Goal: Information Seeking & Learning: Learn about a topic

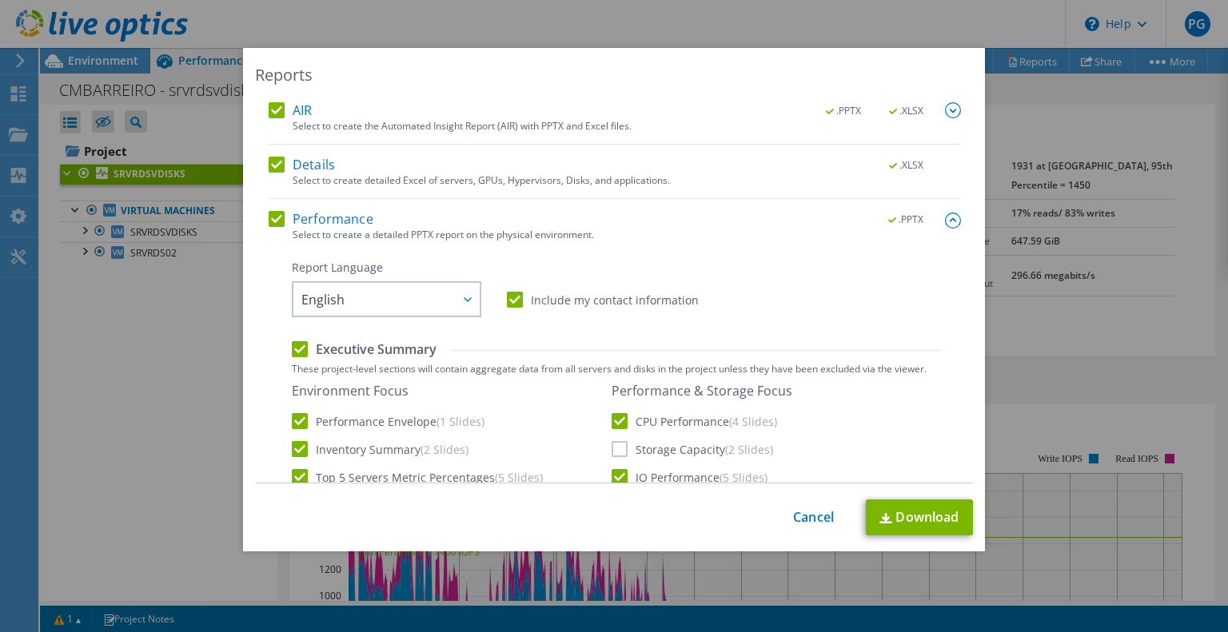
scroll to position [406, 0]
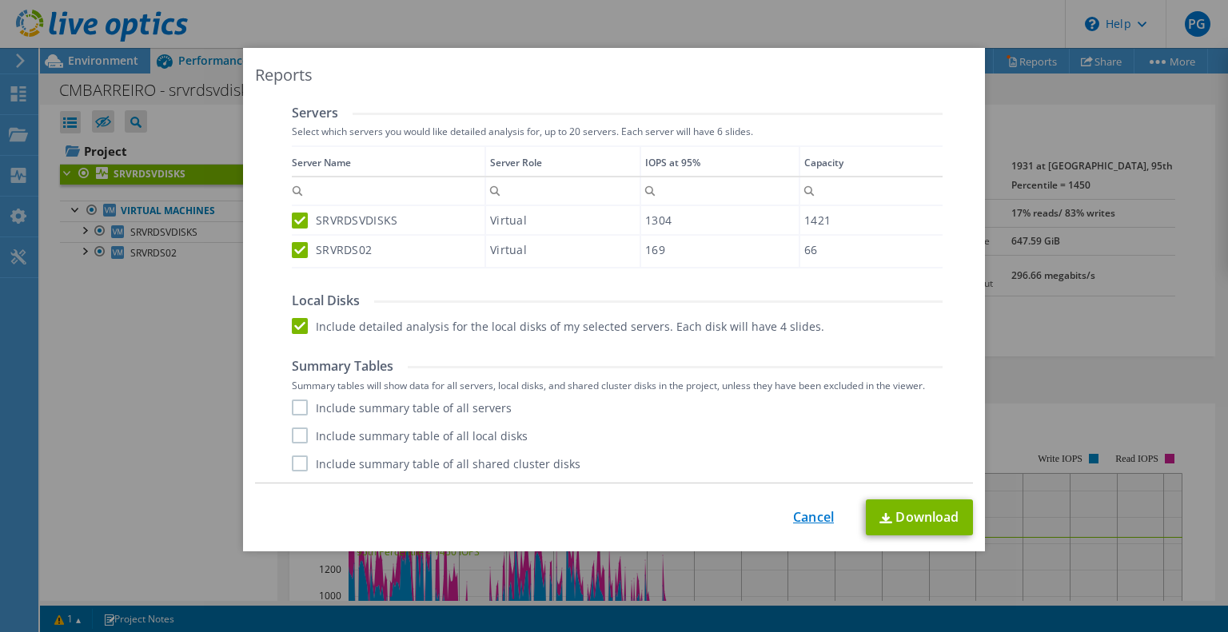
click at [815, 516] on link "Cancel" at bounding box center [813, 517] width 41 height 15
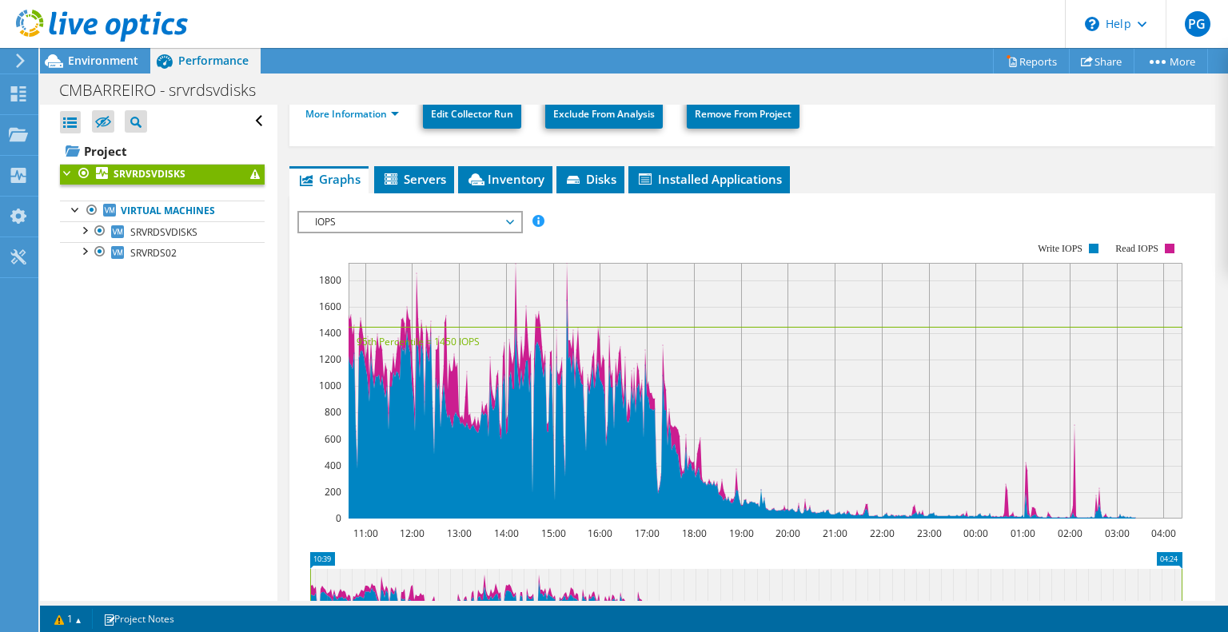
scroll to position [0, 0]
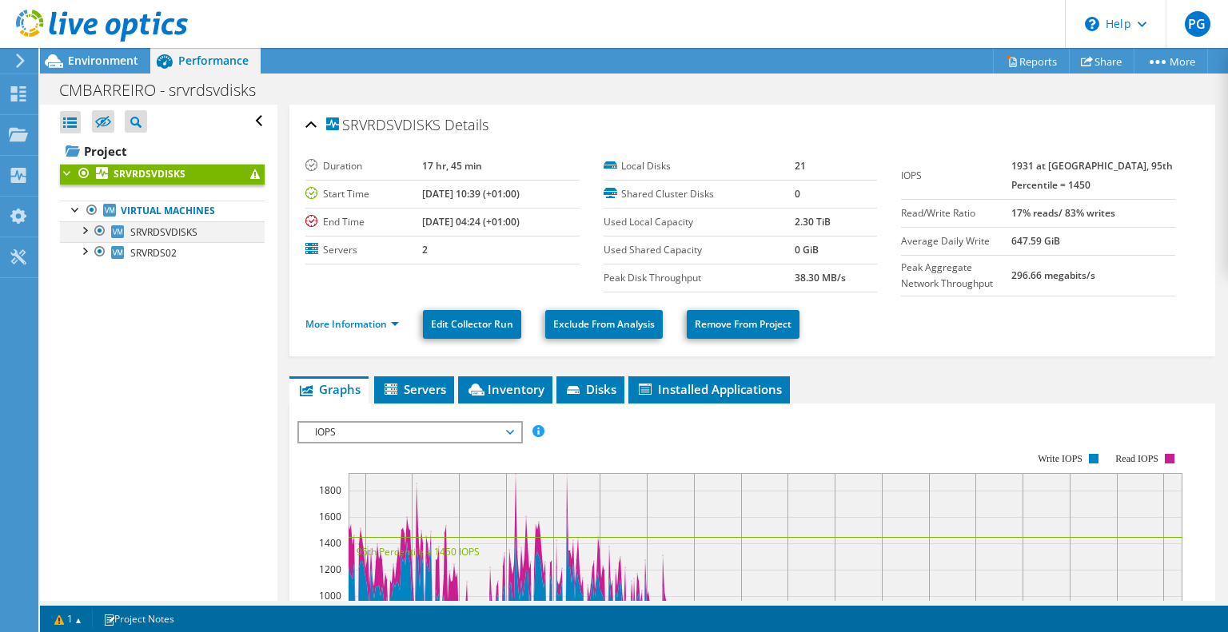
click at [82, 229] on div at bounding box center [84, 229] width 16 height 16
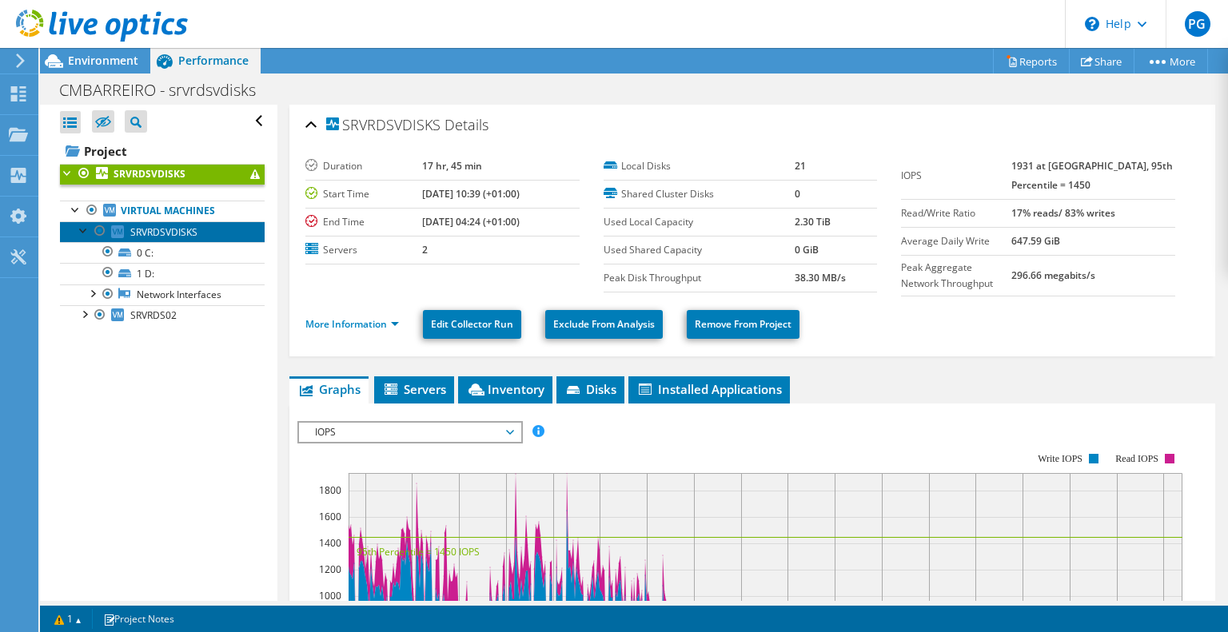
click at [181, 235] on span "SRVRDSVDISKS" at bounding box center [163, 232] width 67 height 14
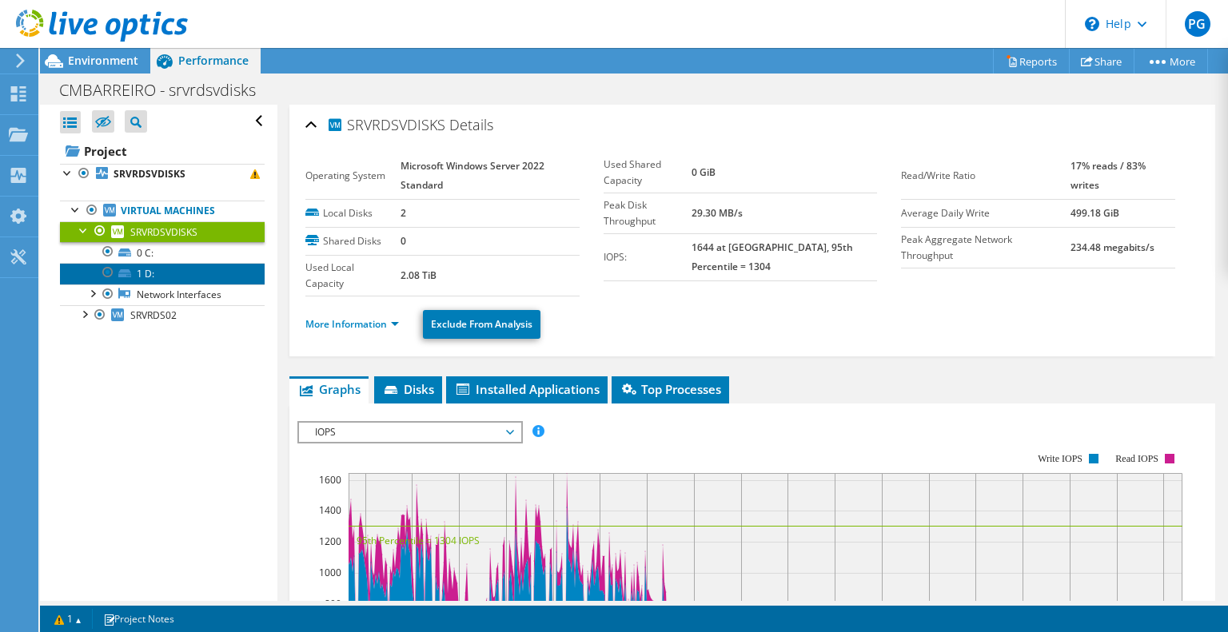
click at [137, 276] on link "1 D:" at bounding box center [162, 273] width 205 height 21
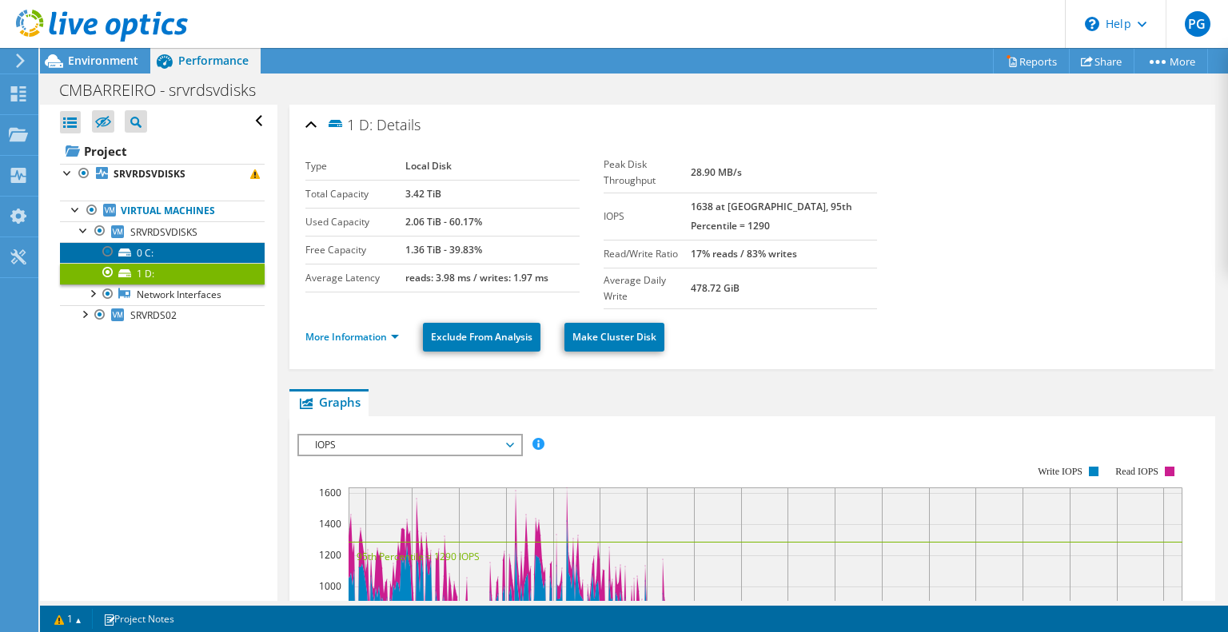
click at [145, 248] on link "0 C:" at bounding box center [162, 252] width 205 height 21
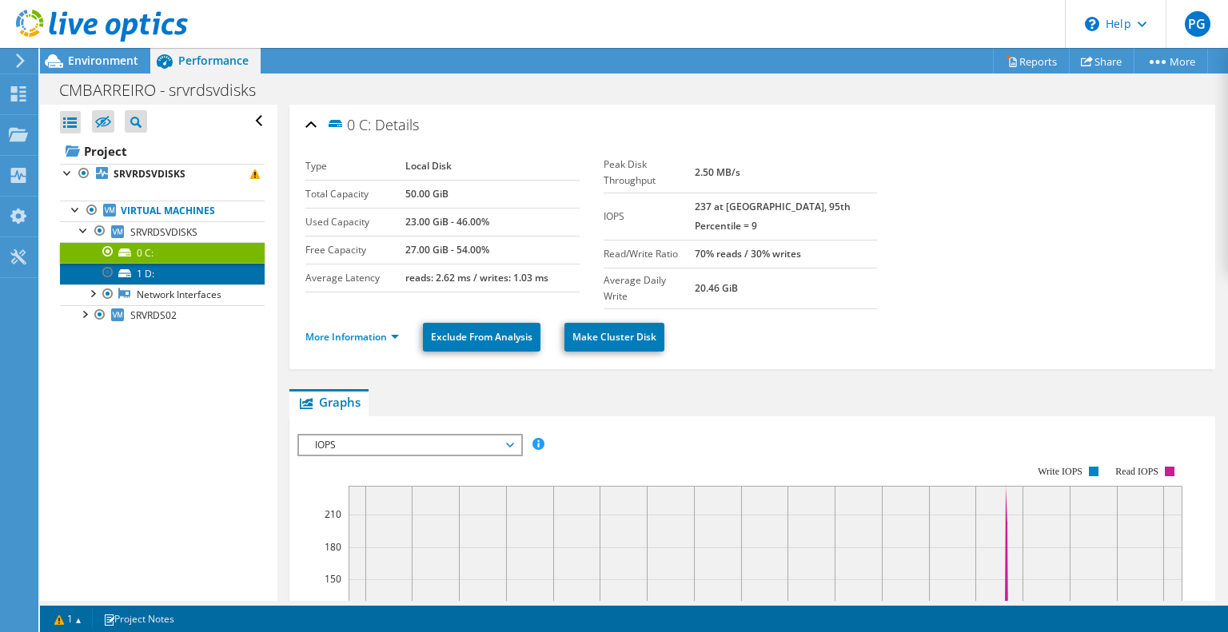
click at [140, 270] on link "1 D:" at bounding box center [162, 273] width 205 height 21
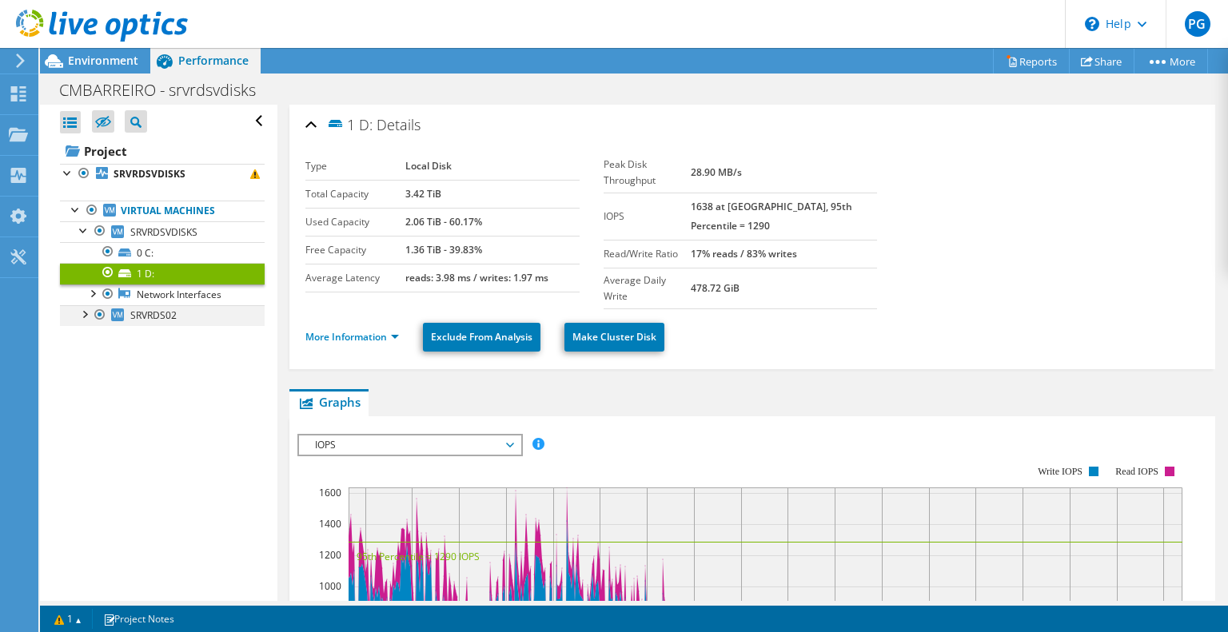
click at [85, 317] on div at bounding box center [84, 313] width 16 height 16
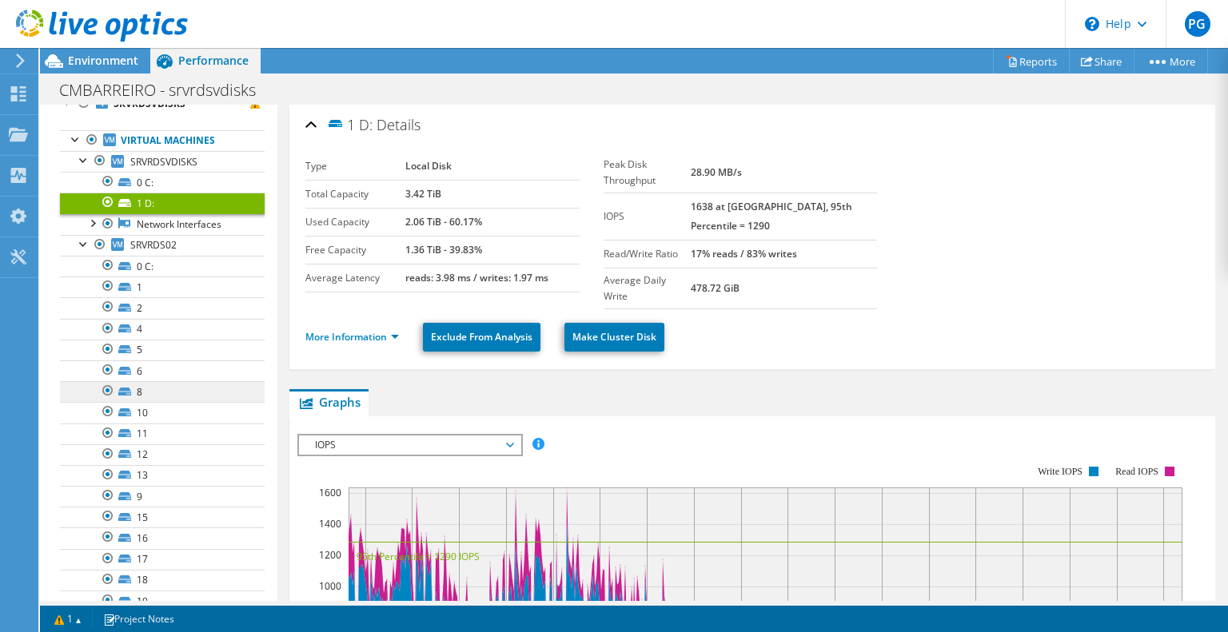
scroll to position [70, 0]
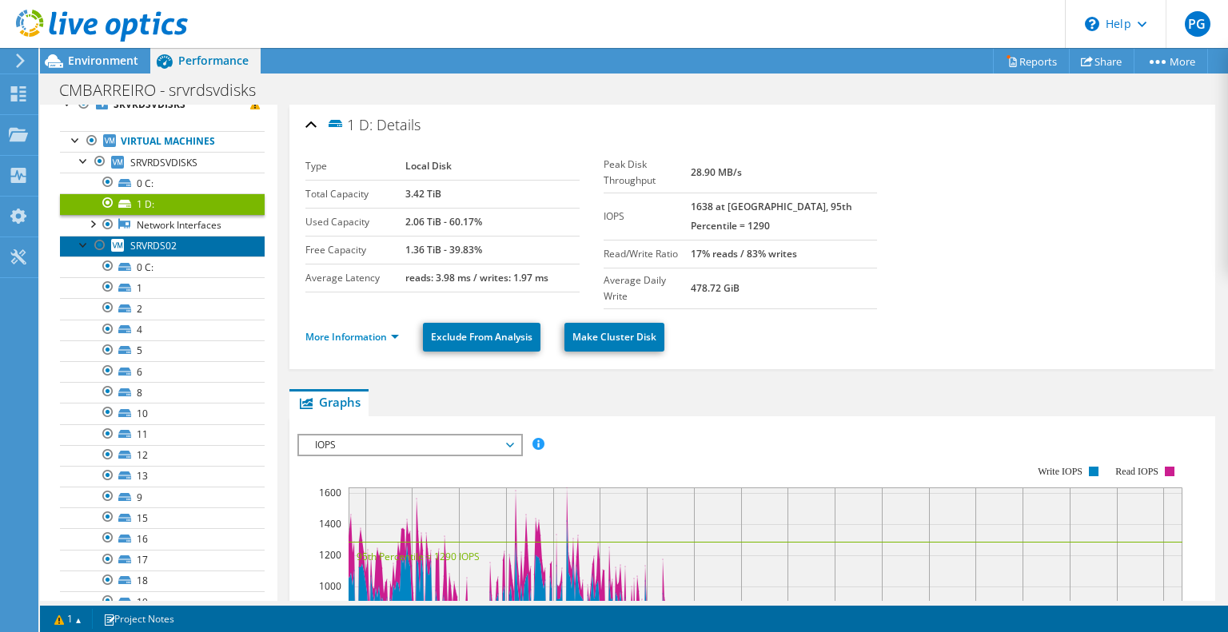
click at [161, 249] on span "SRVRDS02" at bounding box center [153, 246] width 46 height 14
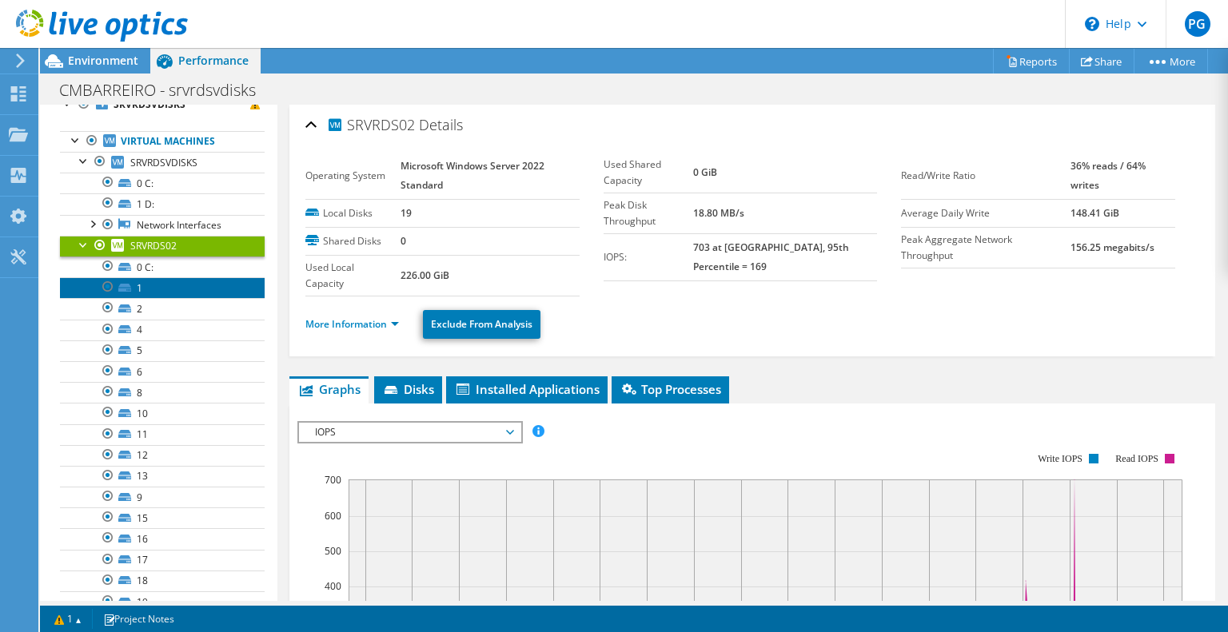
click at [136, 285] on link "1" at bounding box center [162, 287] width 205 height 21
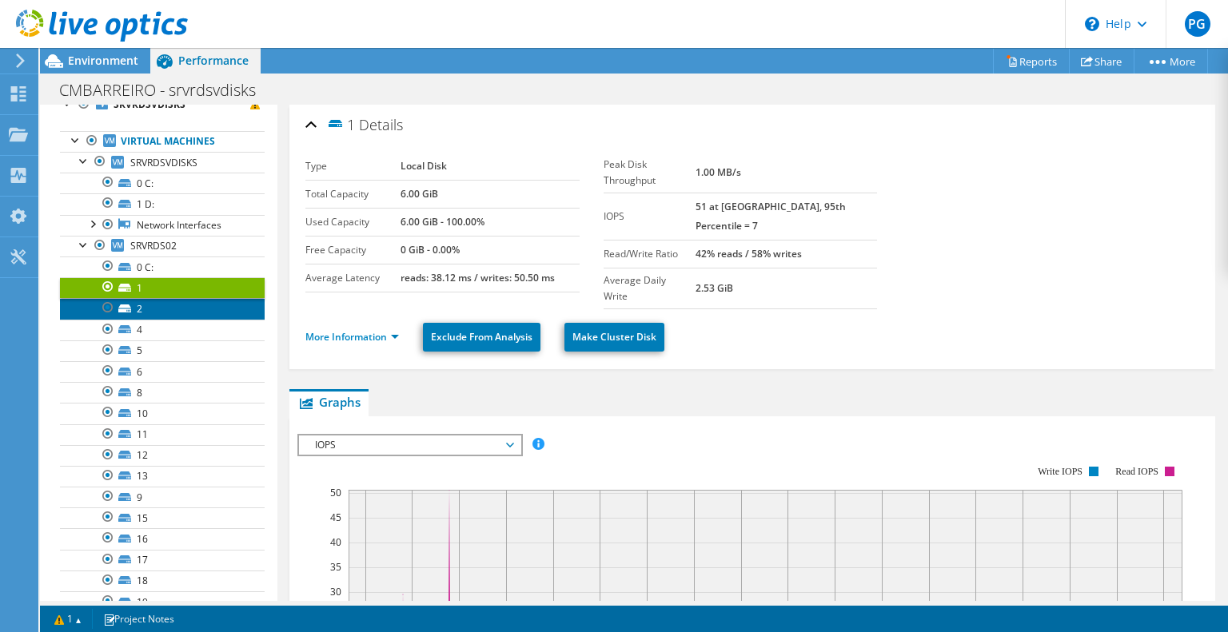
click at [145, 311] on link "2" at bounding box center [162, 308] width 205 height 21
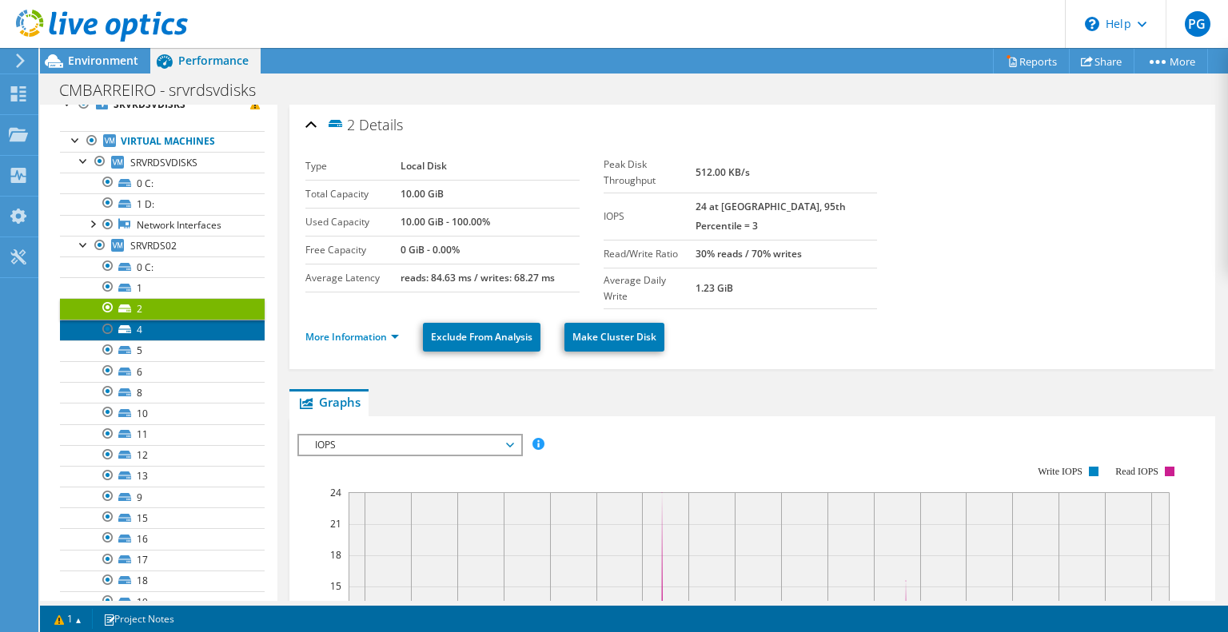
click at [147, 323] on link "4" at bounding box center [162, 330] width 205 height 21
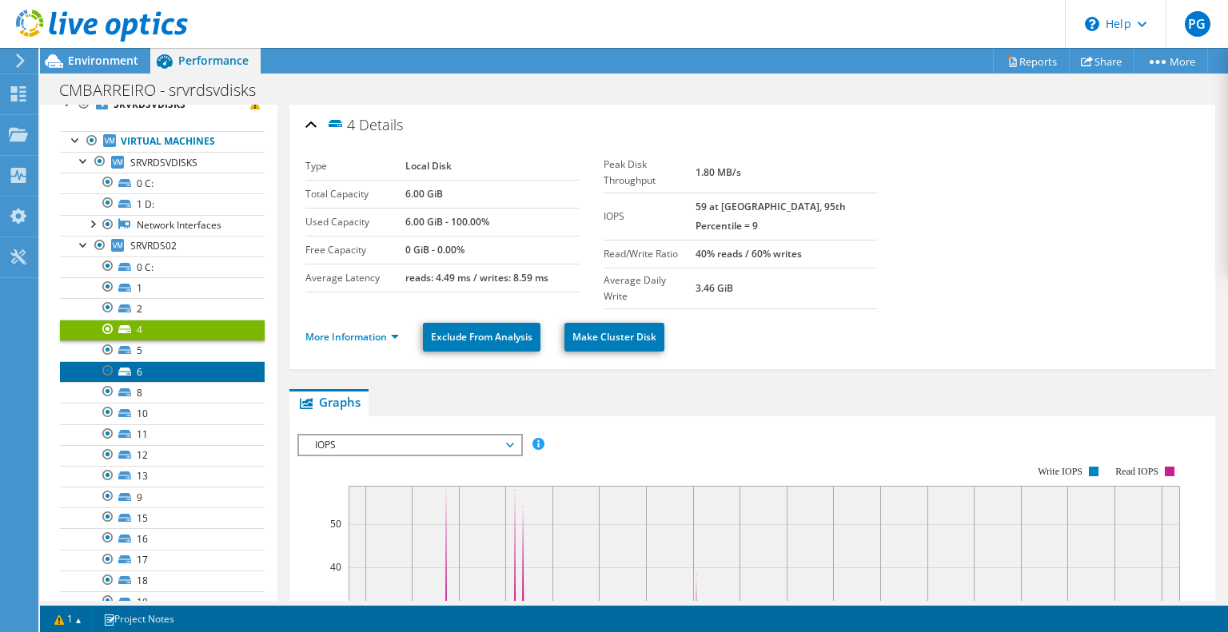
click at [157, 362] on link "6" at bounding box center [162, 371] width 205 height 21
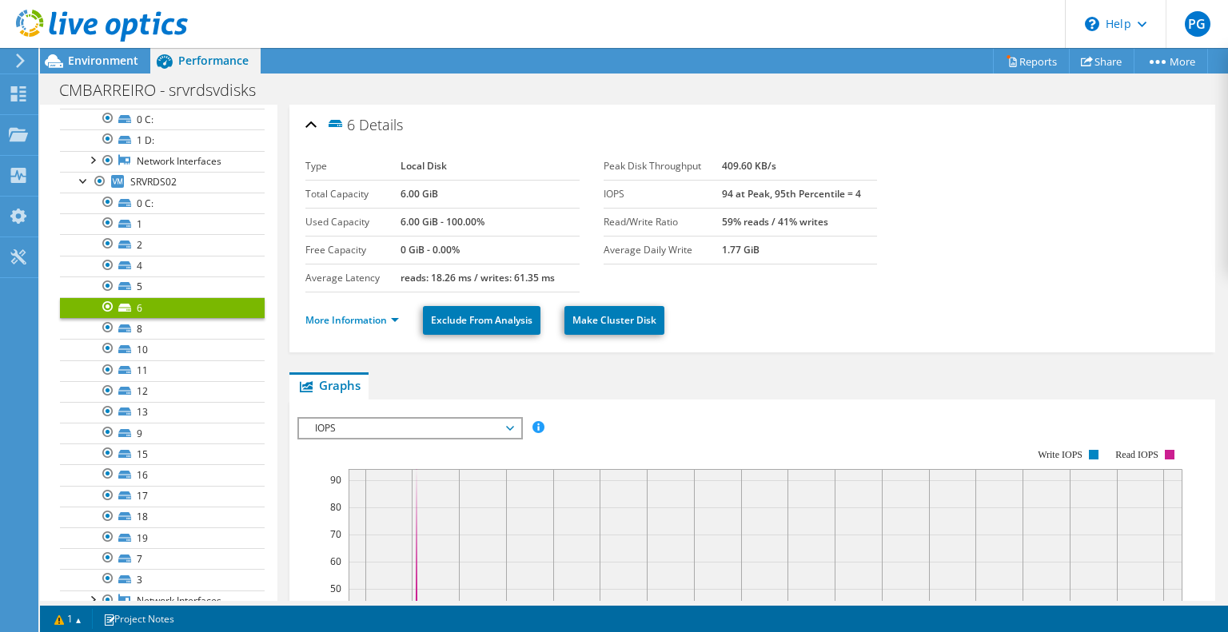
scroll to position [165, 0]
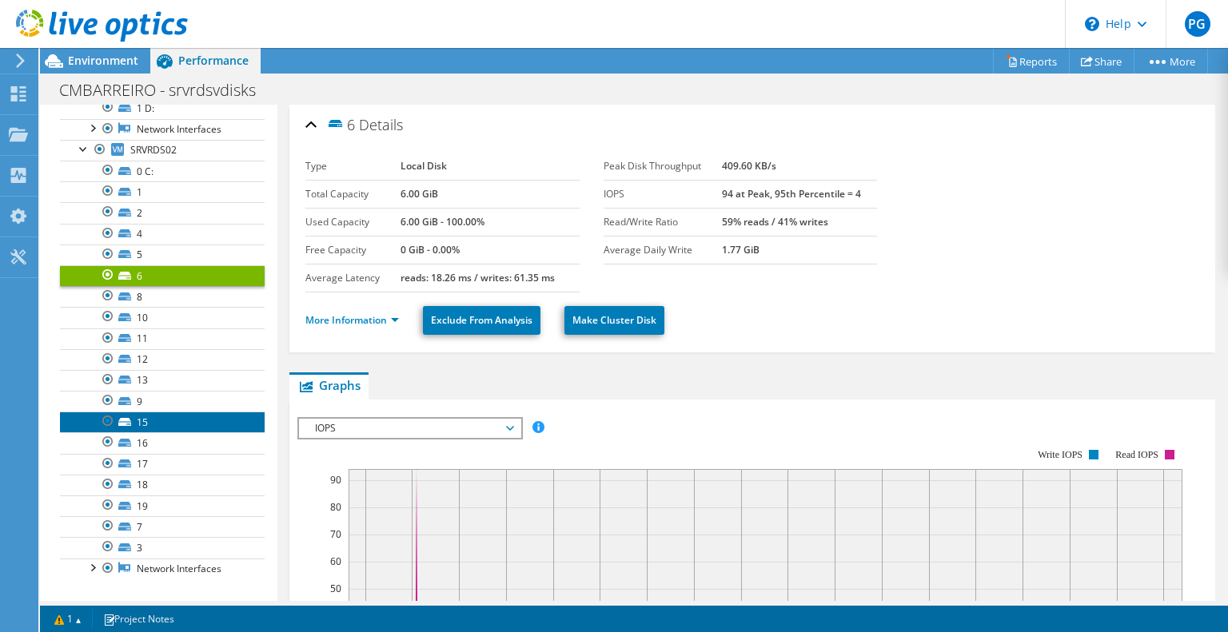
click at [147, 417] on link "15" at bounding box center [162, 422] width 205 height 21
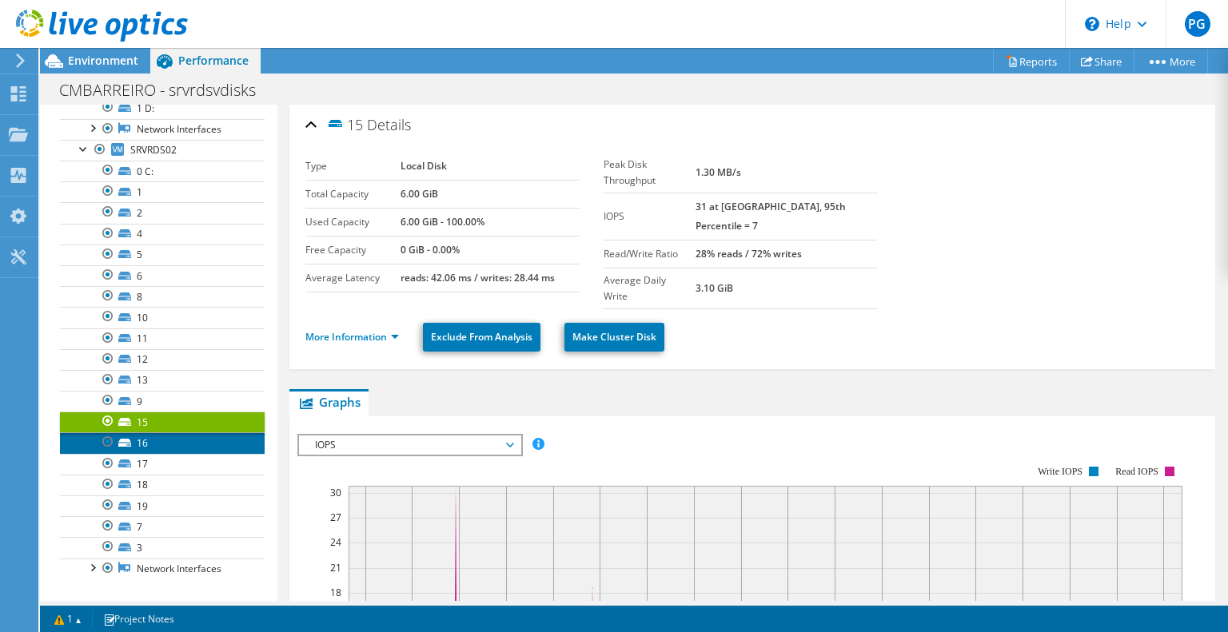
click at [137, 444] on link "16" at bounding box center [162, 442] width 205 height 21
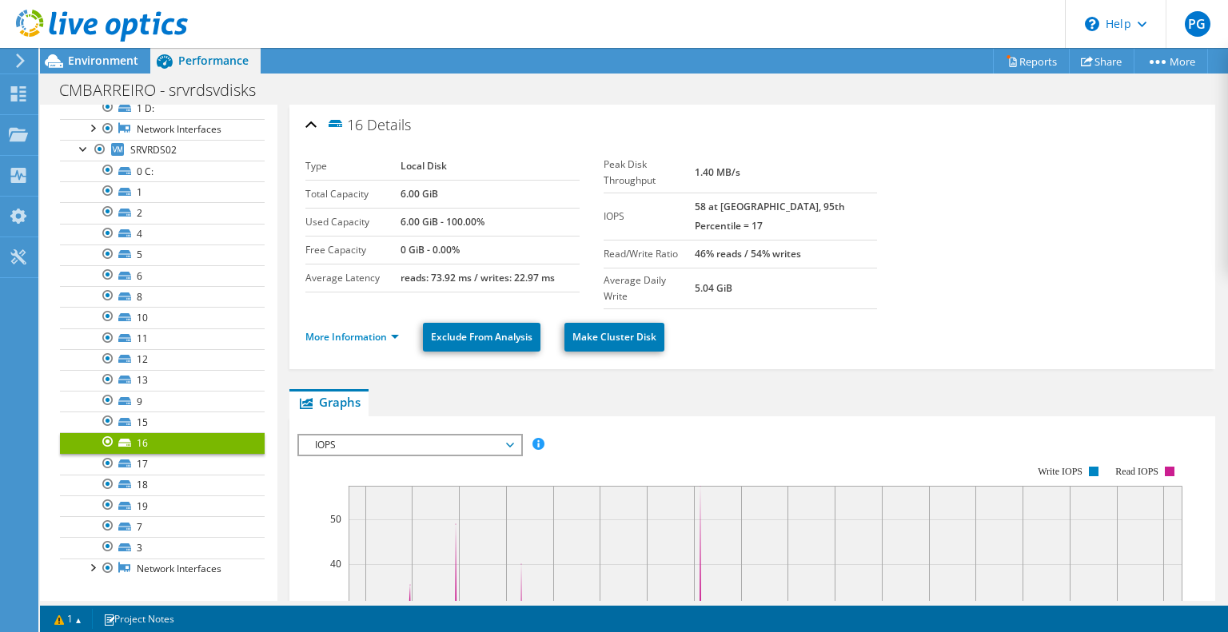
scroll to position [174, 0]
